Goal: Task Accomplishment & Management: Manage account settings

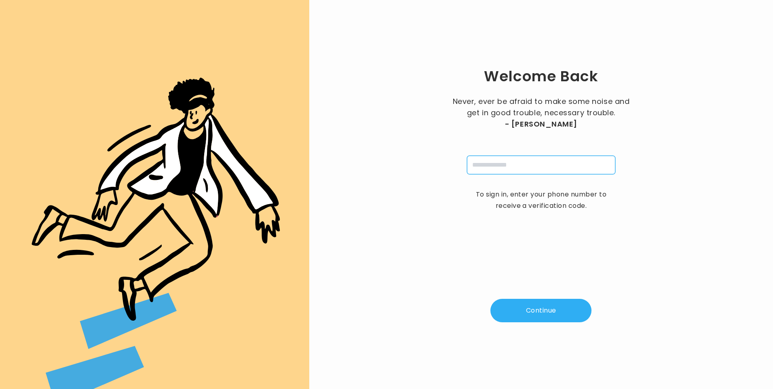
click at [531, 166] on input "tel" at bounding box center [541, 165] width 148 height 19
type input "**********"
click at [557, 315] on button "Continue" at bounding box center [540, 310] width 101 height 23
type input "*"
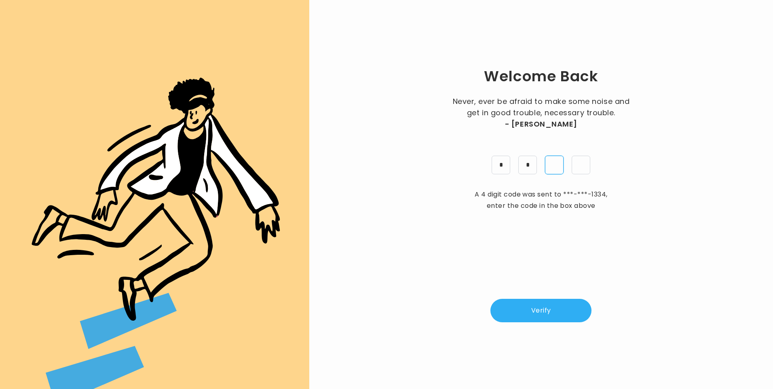
type input "*"
click at [546, 310] on button "Verify" at bounding box center [540, 310] width 101 height 23
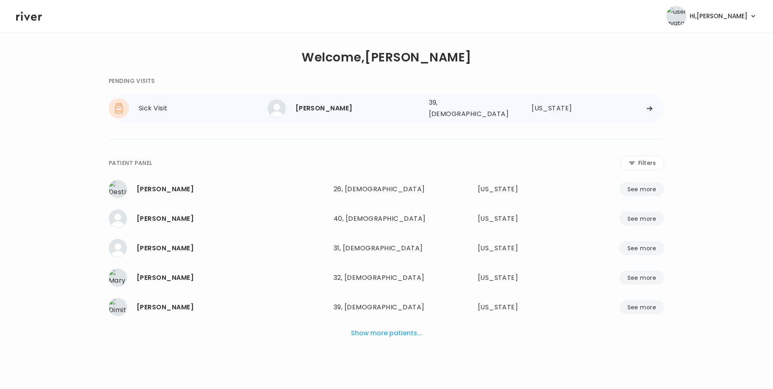
click at [325, 110] on div "Sophia Delgado" at bounding box center [358, 108] width 127 height 11
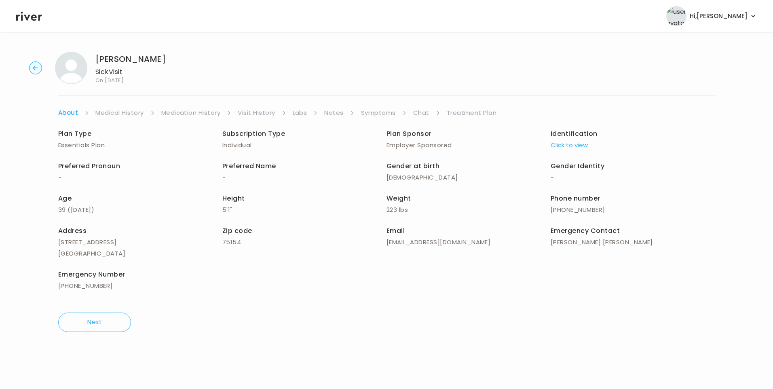
click at [413, 114] on link "Chat" at bounding box center [421, 112] width 16 height 11
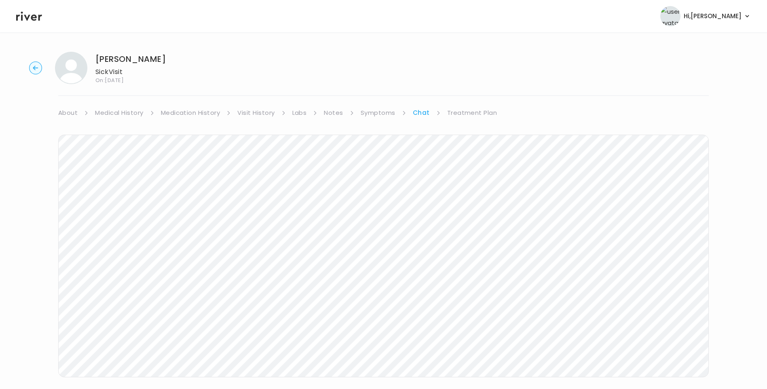
click at [24, 19] on icon at bounding box center [29, 16] width 26 height 12
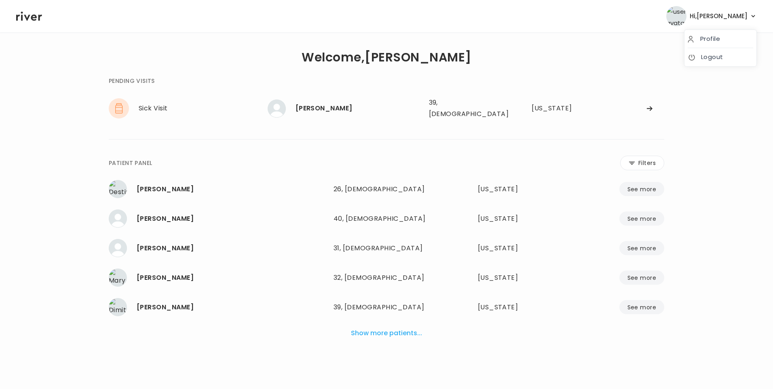
click at [733, 18] on span "Hi, Lisa" at bounding box center [718, 16] width 58 height 11
click at [725, 61] on link "Logout" at bounding box center [719, 56] width 65 height 11
